Goal: Task Accomplishment & Management: Complete application form

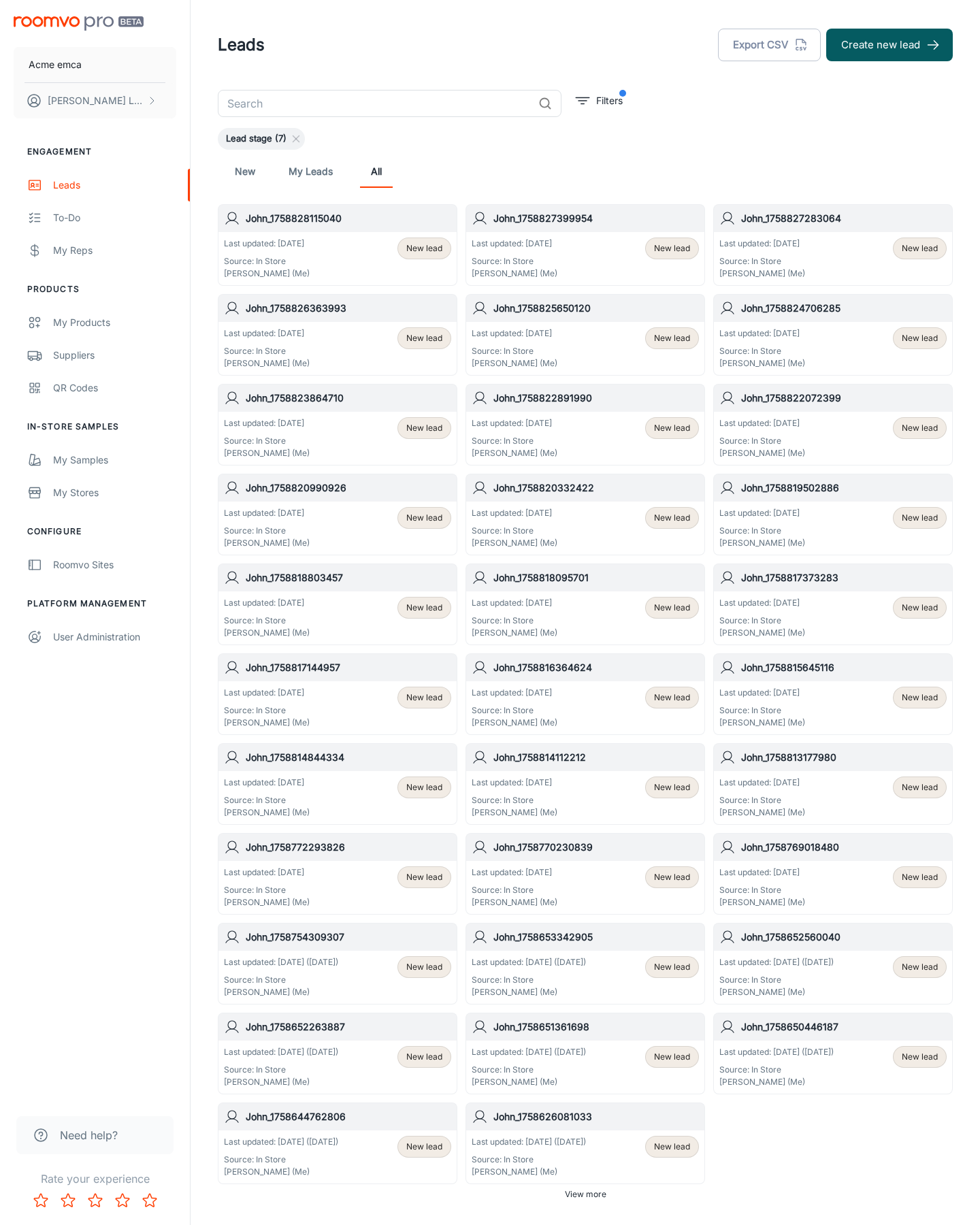
click at [889, 45] on button "Create new lead" at bounding box center [889, 45] width 127 height 33
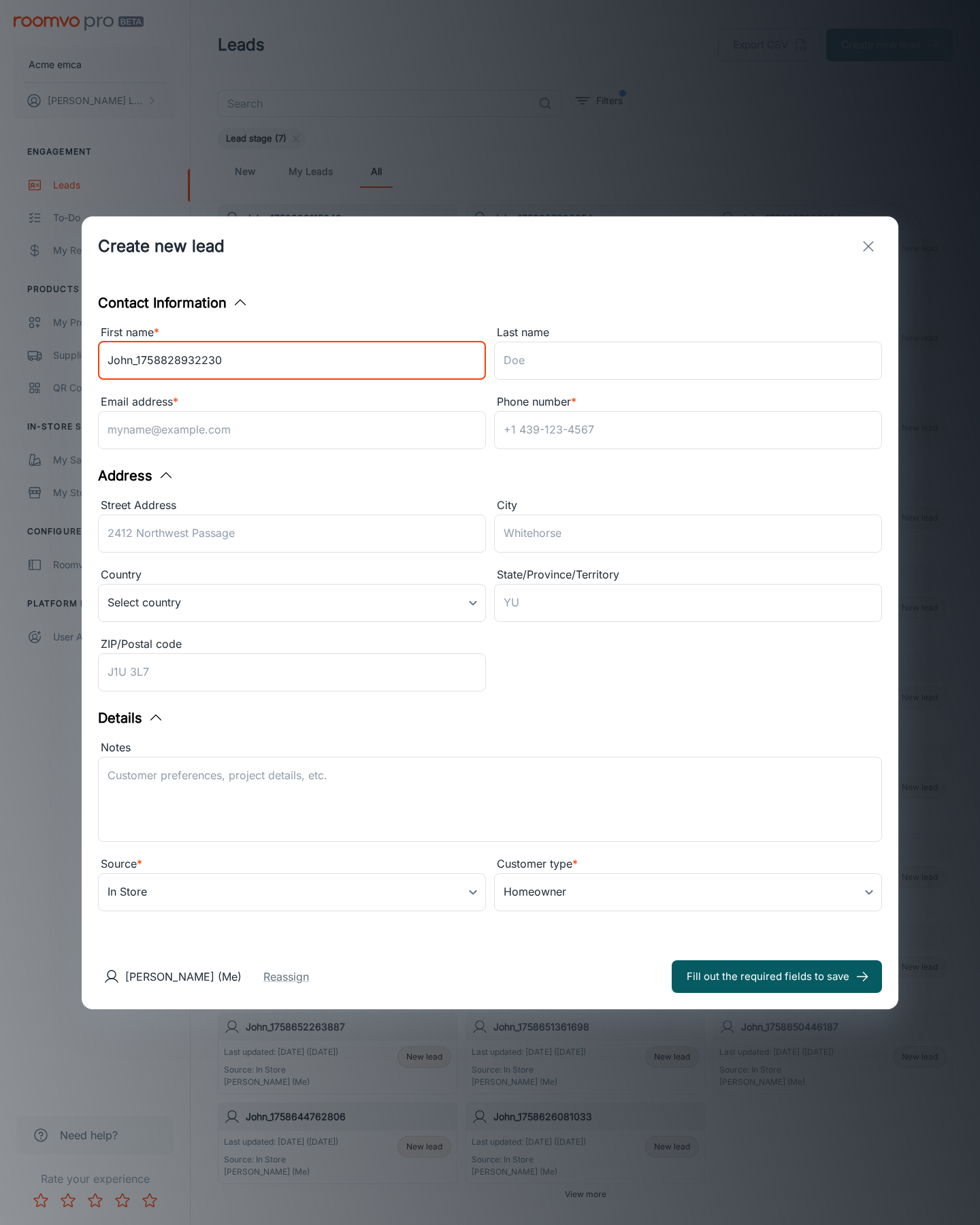
type input "John_1758828932230"
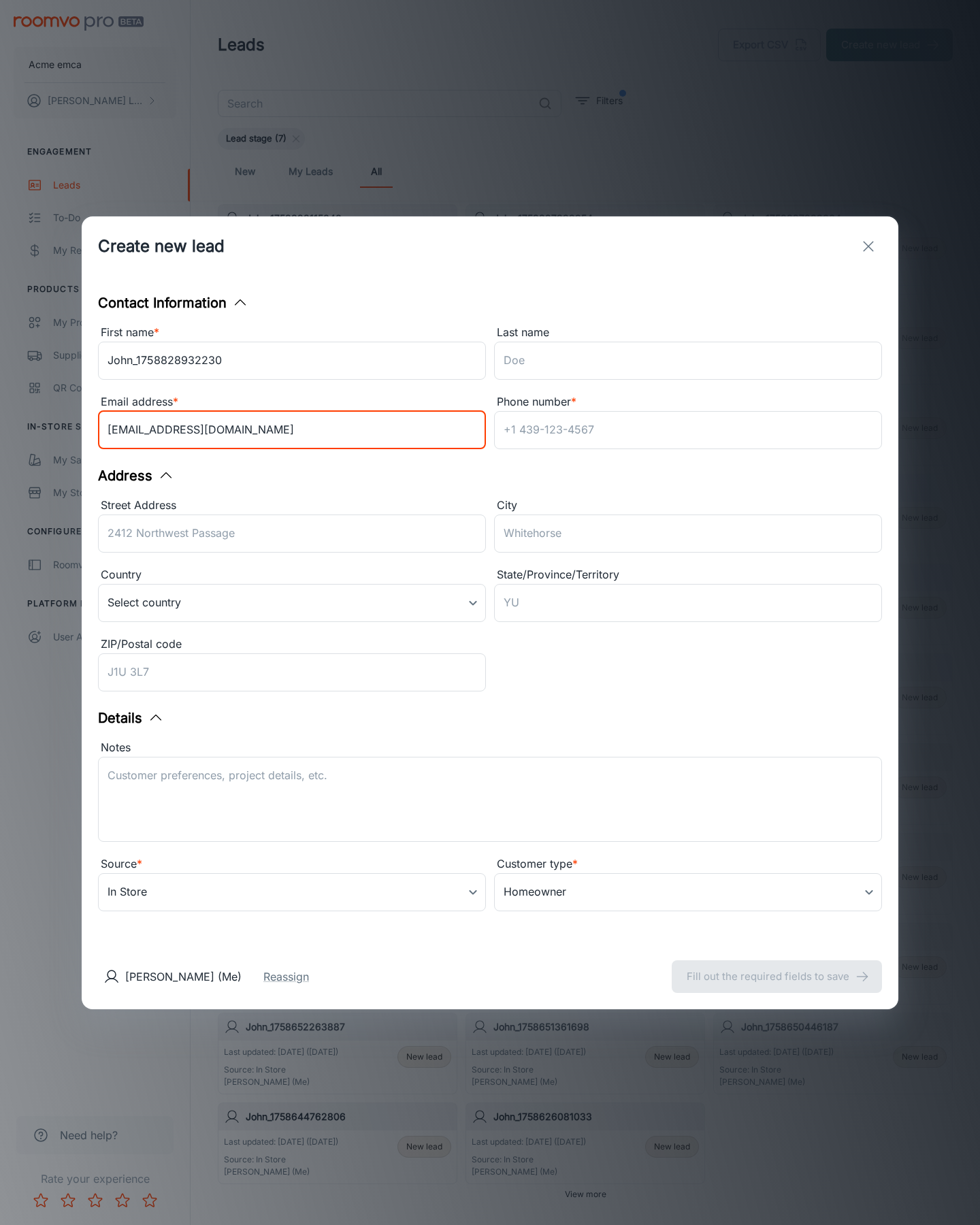
type input "[EMAIL_ADDRESS][DOMAIN_NAME]"
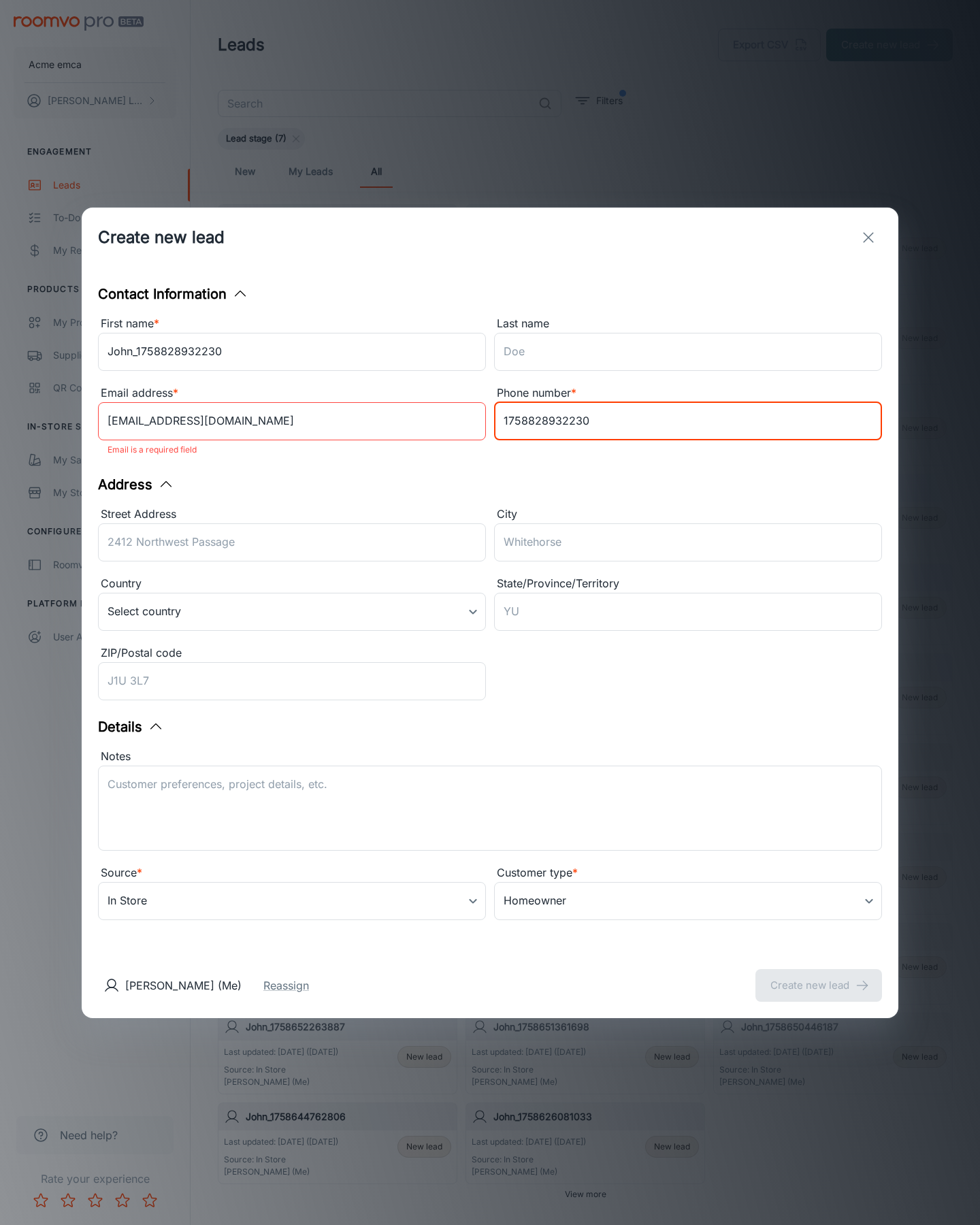
type input "1758828932230"
click at [819, 976] on button "Create new lead" at bounding box center [819, 985] width 127 height 33
